Goal: Information Seeking & Learning: Learn about a topic

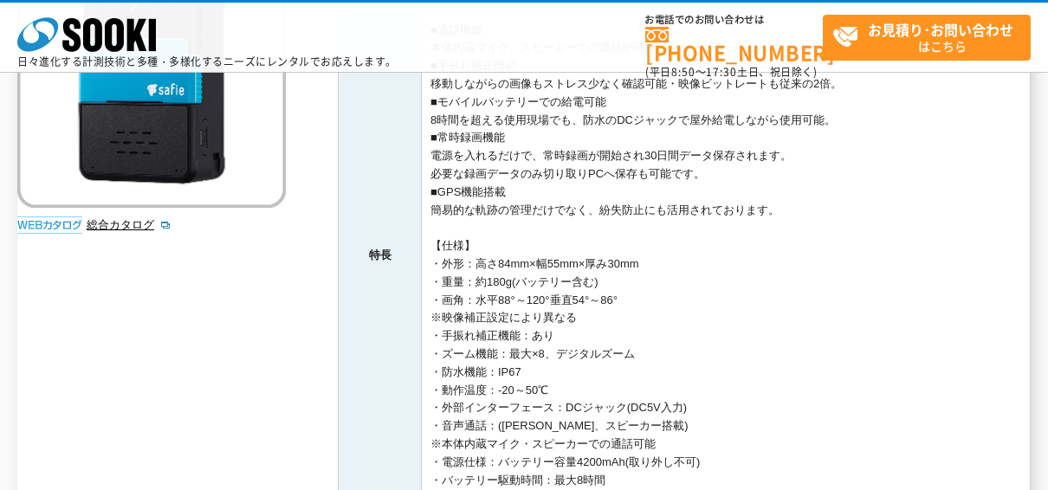
scroll to position [347, 0]
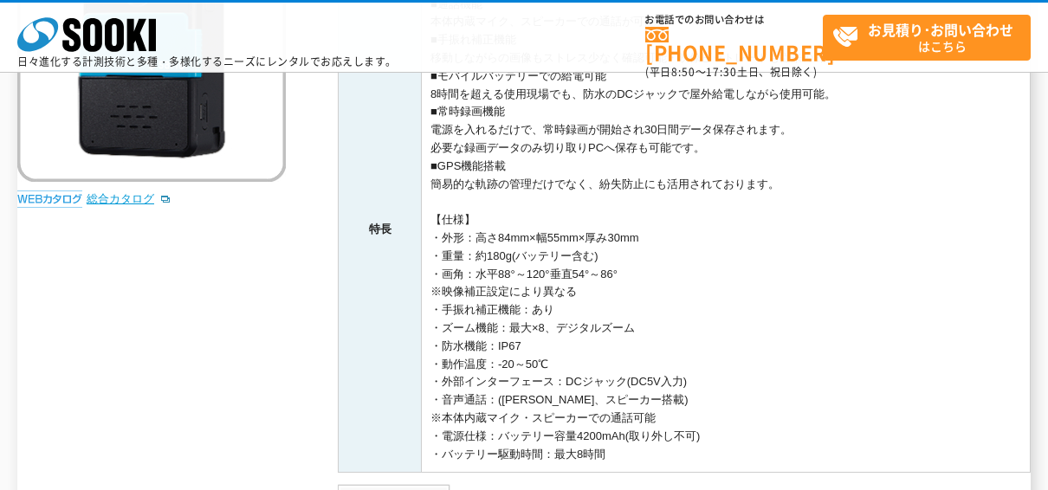
click at [122, 192] on link "総合カタログ" at bounding box center [129, 198] width 85 height 13
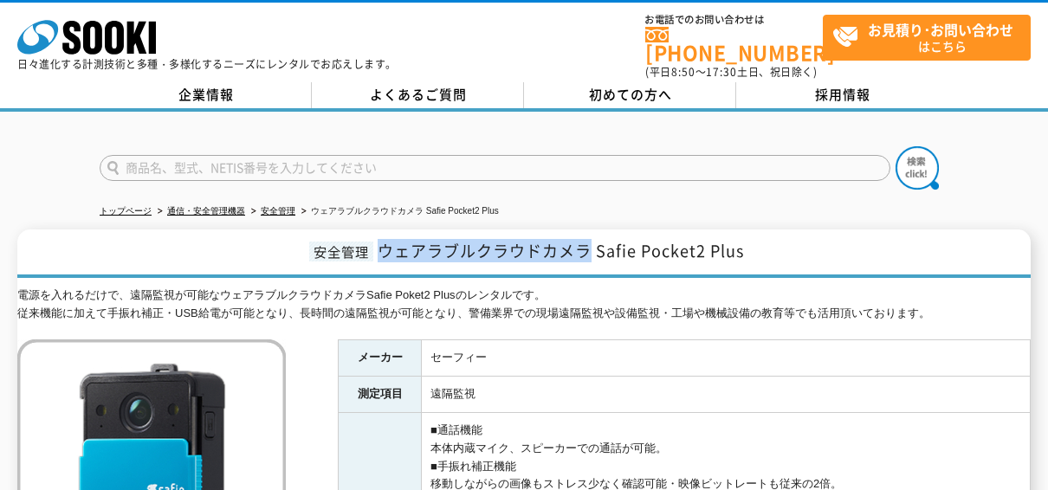
drag, startPoint x: 380, startPoint y: 237, endPoint x: 590, endPoint y: 243, distance: 209.7
click at [590, 243] on span "ウェアラブルクラウドカメラ Safie Pocket2 Plus" at bounding box center [561, 250] width 366 height 23
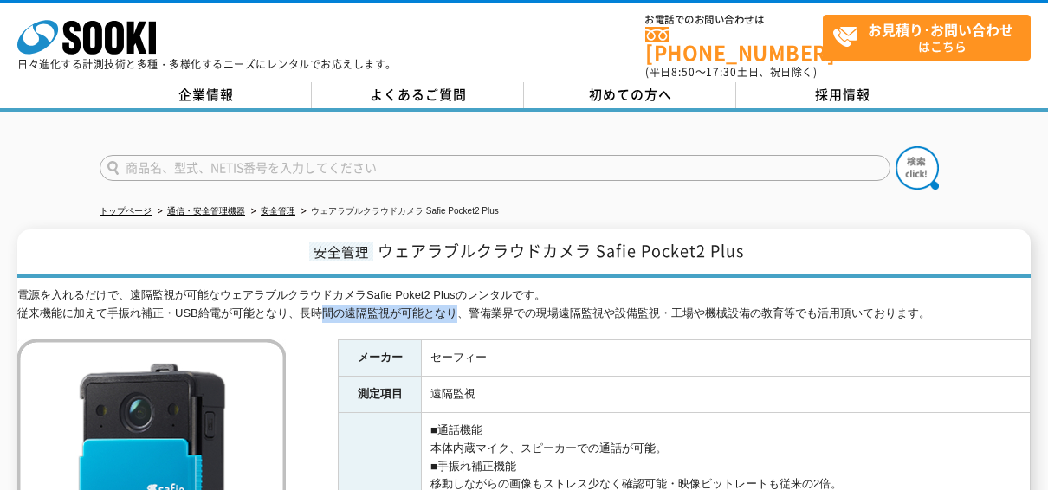
drag, startPoint x: 305, startPoint y: 302, endPoint x: 443, endPoint y: 298, distance: 137.8
click at [443, 298] on div "電源を入れるだけで、遠隔監視が可能なウェアラブルクラウドカメラSafie Poket2 Plusのレンタルです。 従来機能に加えて手振れ補正・USB給電が可能…" at bounding box center [524, 305] width 1014 height 36
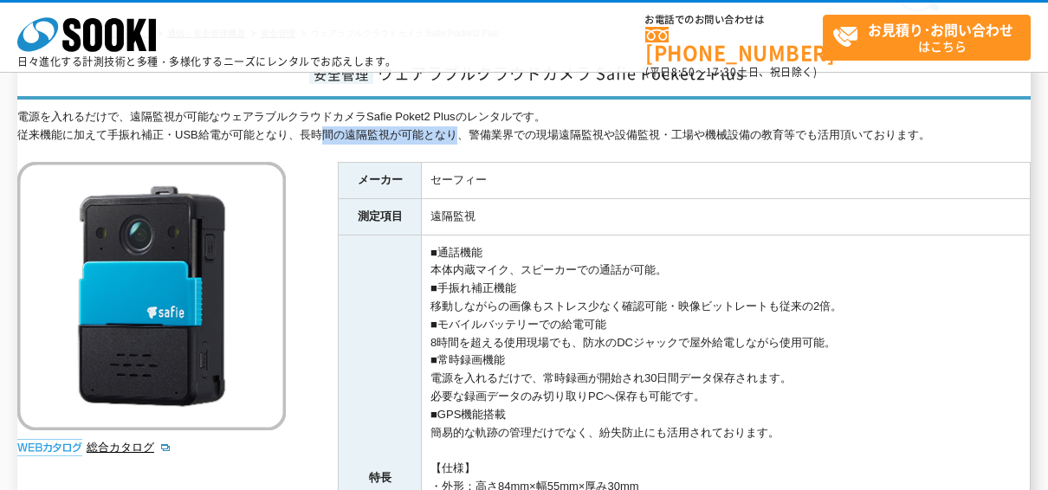
scroll to position [173, 0]
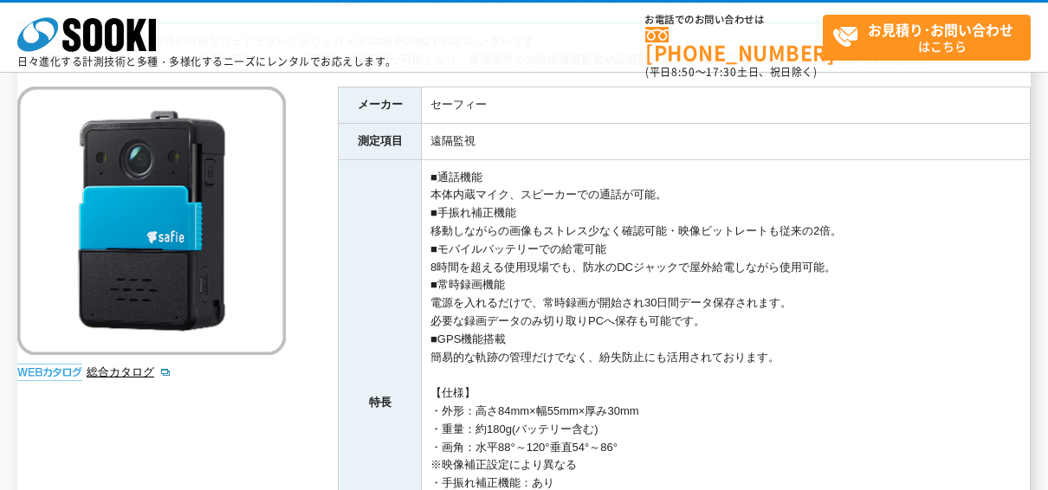
click at [436, 264] on td "■通話機能 本体内蔵マイク、スピーカーでの通話が可能。 ■手振れ補正機能 移動しながらの画像もストレス少なく確認可能・映像ビットレートも従来の2倍。 ■モバイ…" at bounding box center [726, 402] width 609 height 487
click at [537, 341] on td "■通話機能 本体内蔵マイク、スピーカーでの通話が可能。 ■手振れ補正機能 移動しながらの画像もストレス少なく確認可能・映像ビットレートも従来の2倍。 ■モバイ…" at bounding box center [726, 402] width 609 height 487
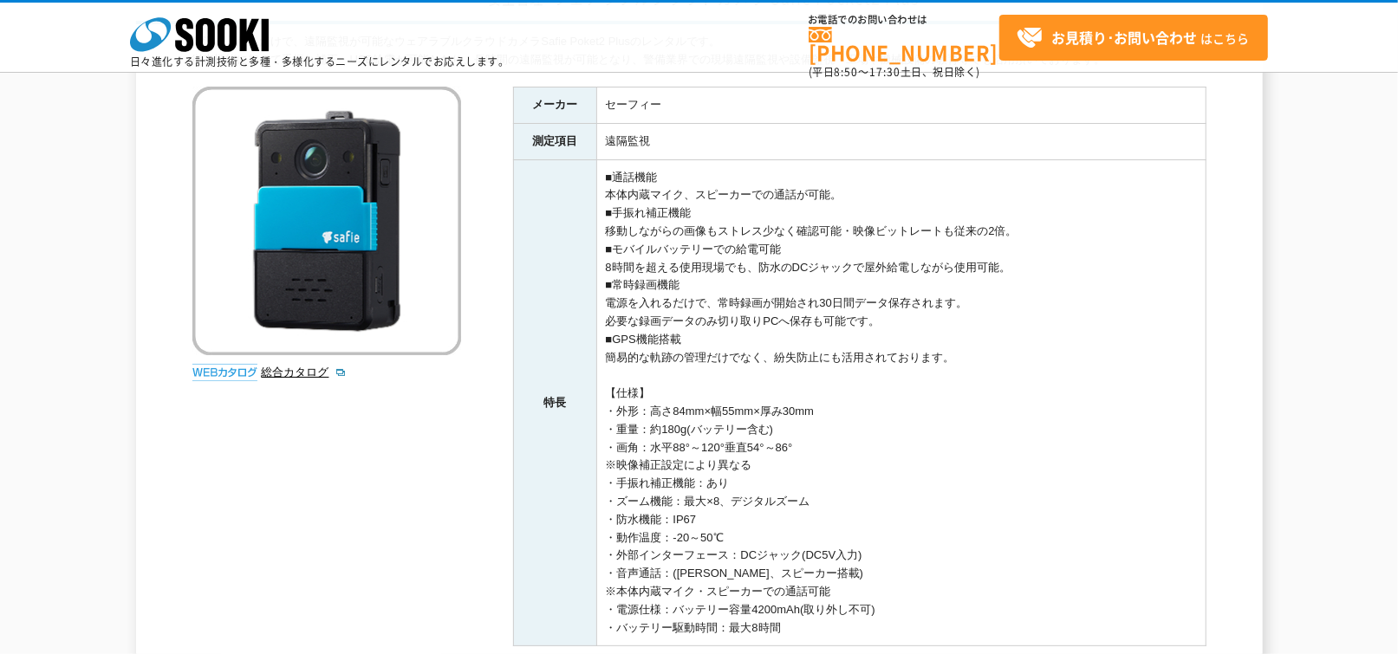
drag, startPoint x: 533, startPoint y: 100, endPoint x: 953, endPoint y: 356, distance: 492.3
click at [953, 356] on tbody "メーカー セーフィー 測定項目 遠隔監視 特長 ■通話機能 本体内蔵マイク、スピーカーでの通話が可能。 ■手振れ補正機能 移動しながらの画像もストレス少なく確…" at bounding box center [859, 366] width 692 height 559
copy tbody "メーカー セーフィー 測定項目 遠隔監視 特長 ■通話機能 本体内蔵マイク、スピーカーでの通話が可能。 ■手振れ補正機能 移動しながらの画像もストレス少なく確…"
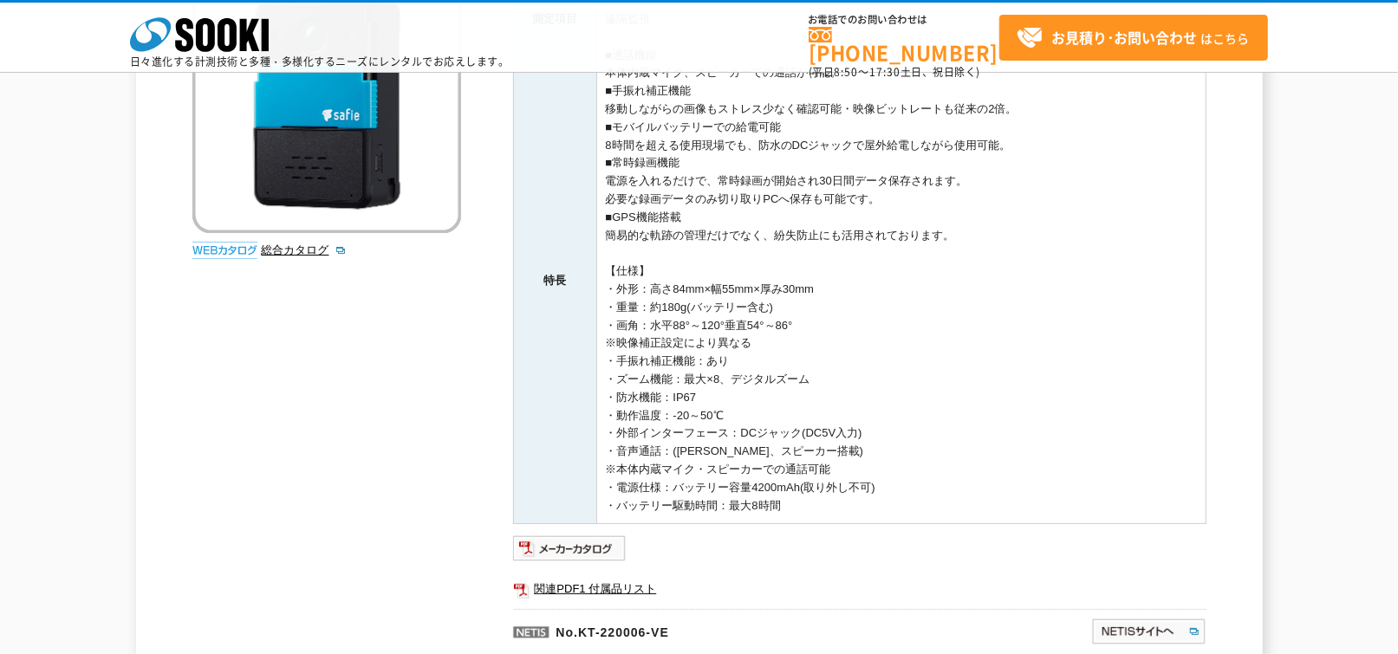
scroll to position [520, 0]
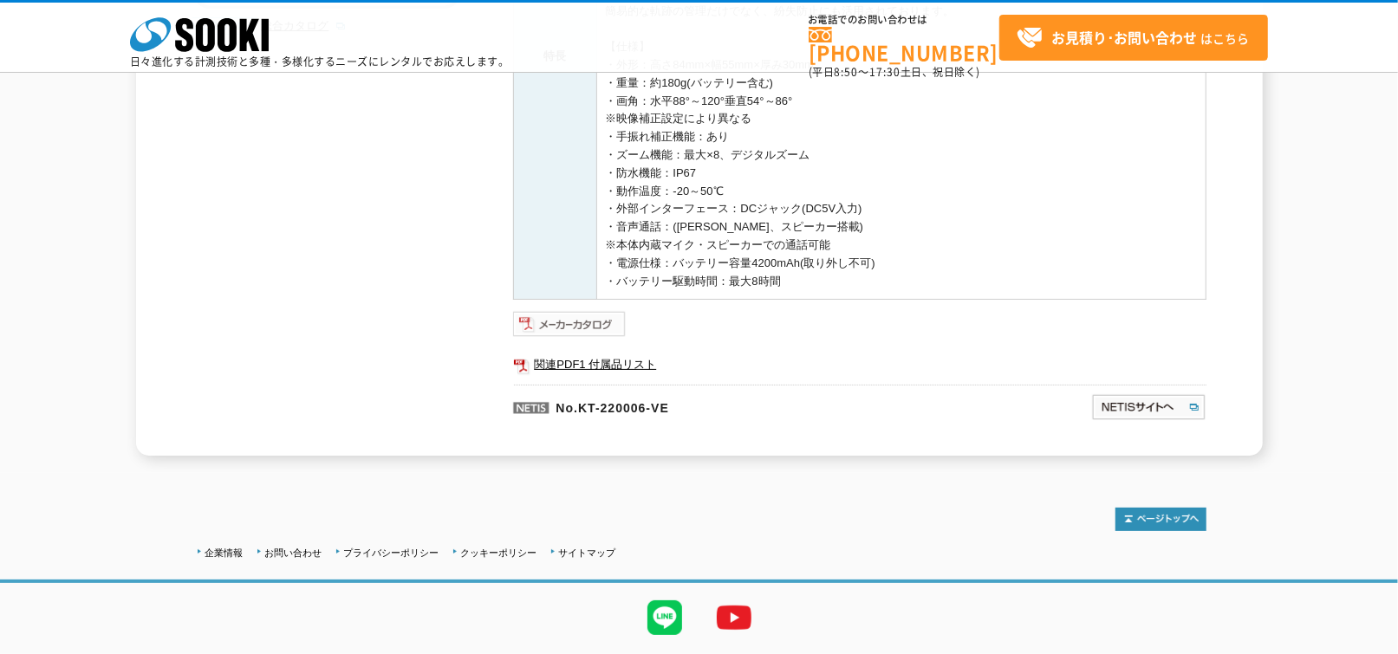
click at [582, 326] on img at bounding box center [570, 324] width 114 height 28
